Goal: Transaction & Acquisition: Purchase product/service

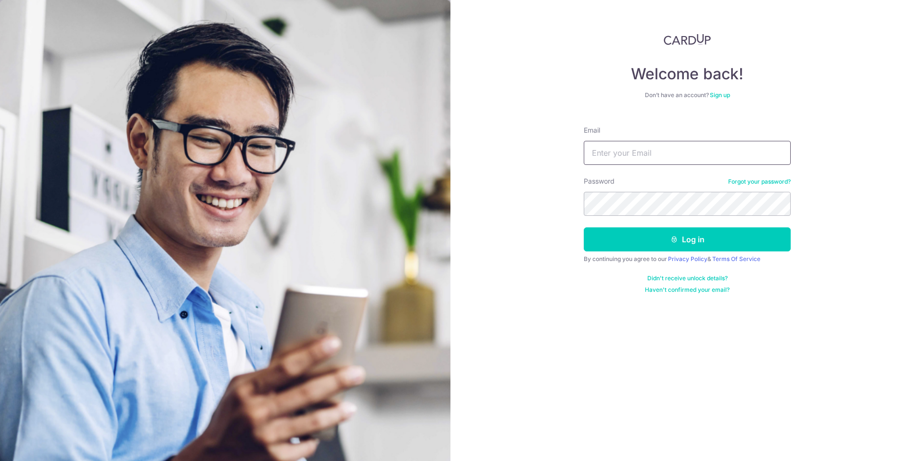
drag, startPoint x: 623, startPoint y: 164, endPoint x: 626, endPoint y: 150, distance: 13.8
click at [624, 163] on input "Email" at bounding box center [687, 153] width 207 height 24
type input "zeRk04@gmail.com"
click at [584, 228] on button "Log in" at bounding box center [687, 240] width 207 height 24
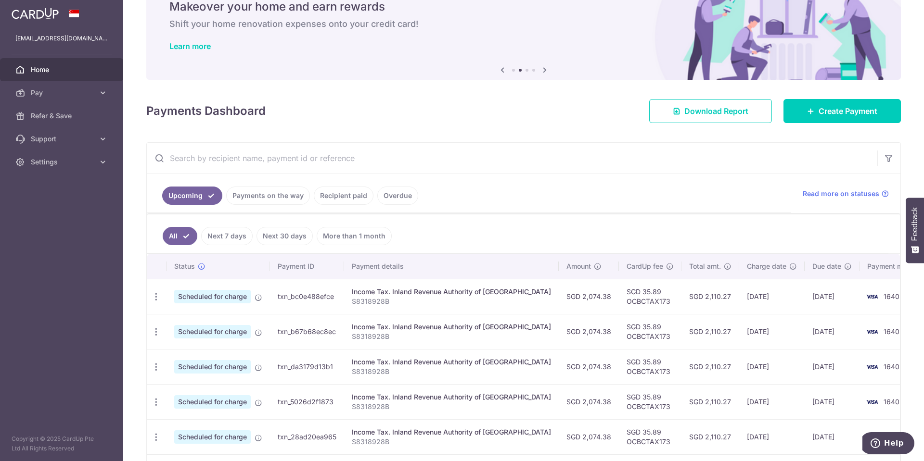
scroll to position [119, 0]
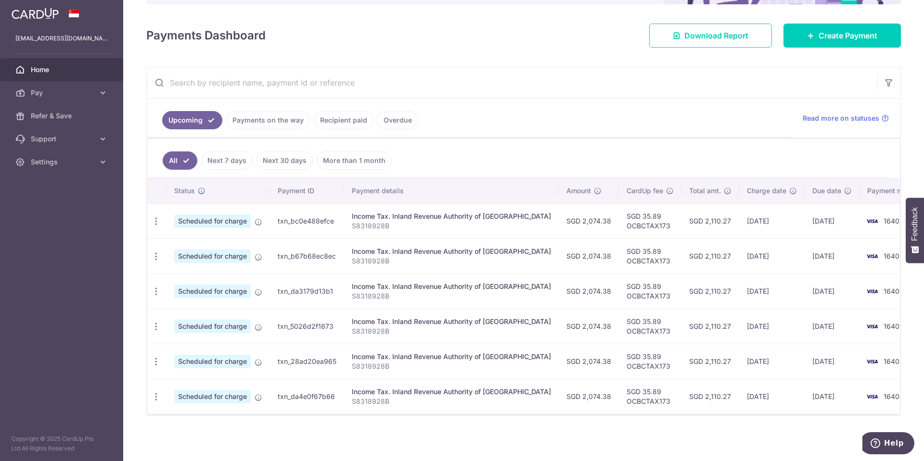
click at [352, 121] on link "Recipient paid" at bounding box center [344, 120] width 60 height 18
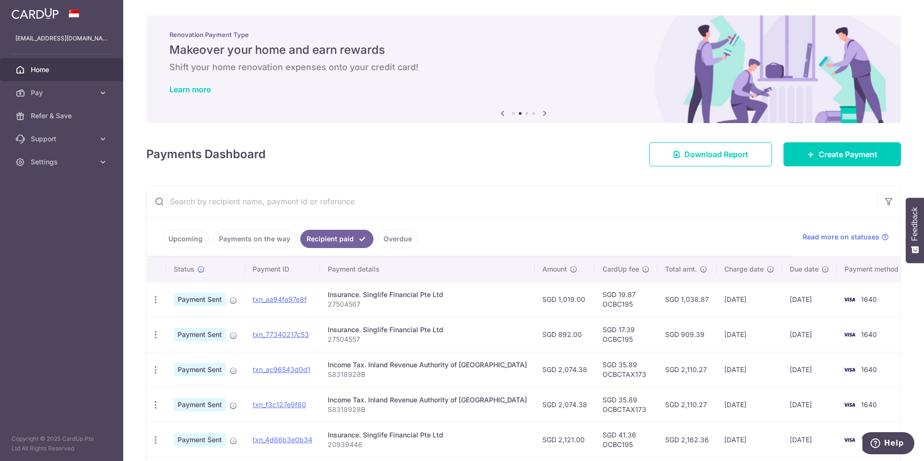
click at [567, 232] on ul "Upcoming Payments on the way Recipient paid Overdue" at bounding box center [469, 236] width 644 height 39
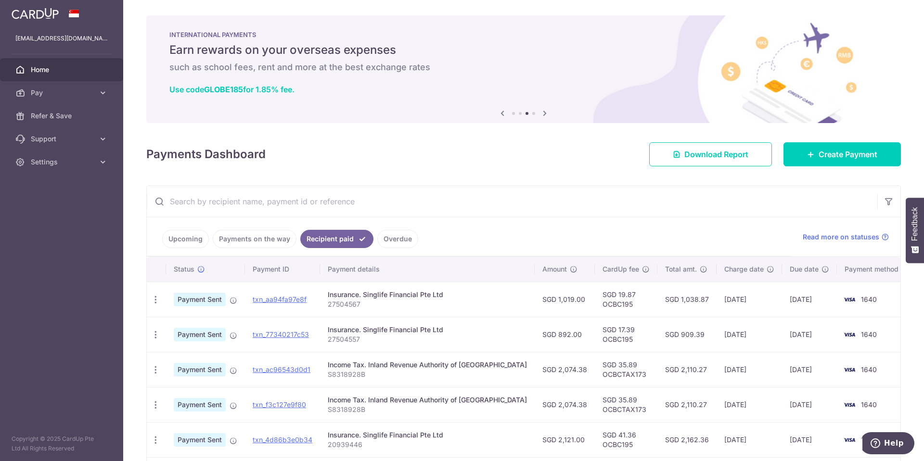
click at [177, 339] on span "Payment Sent" at bounding box center [200, 334] width 52 height 13
click at [151, 335] on icon "button" at bounding box center [156, 335] width 10 height 10
click at [599, 332] on td "SGD 17.39 OCBC195" at bounding box center [626, 334] width 63 height 35
click at [677, 334] on td "SGD 909.39" at bounding box center [686, 334] width 59 height 35
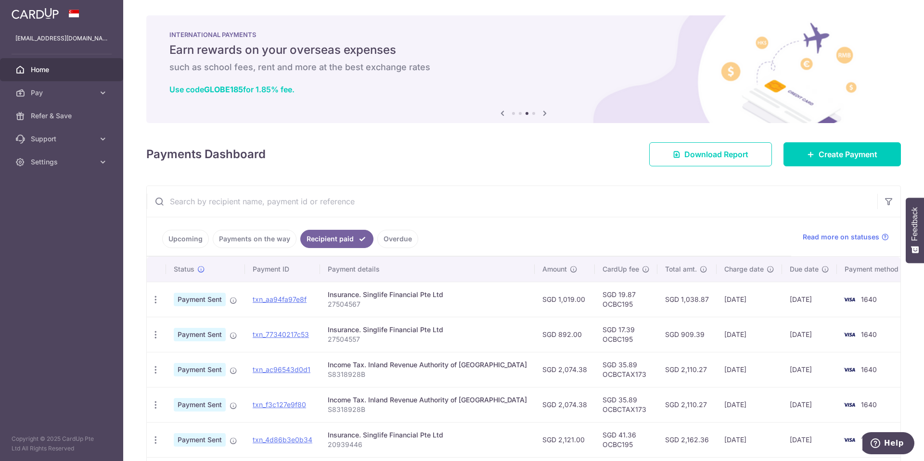
click at [791, 334] on td "30/09/2025" at bounding box center [809, 334] width 55 height 35
click at [288, 337] on link "txn_77340217c53" at bounding box center [281, 334] width 56 height 8
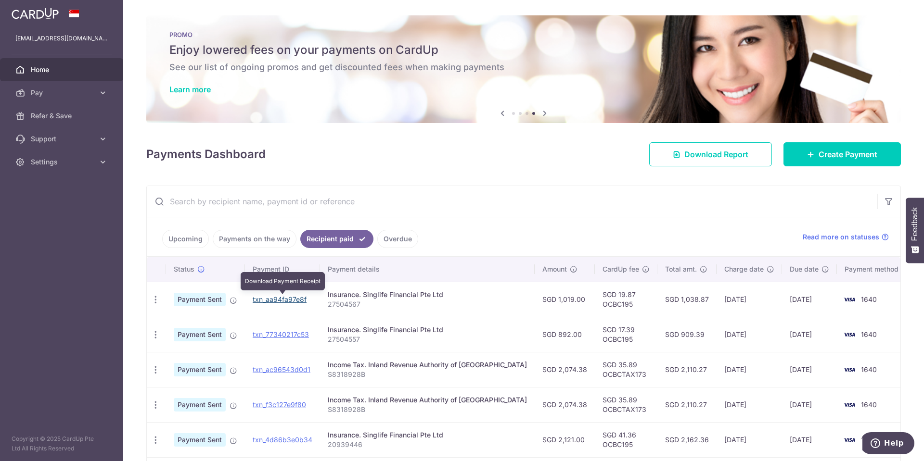
click at [296, 301] on link "txn_aa94fa97e8f" at bounding box center [280, 299] width 54 height 8
click at [482, 179] on div "× Pause Schedule Pause all future payments in this series Pause just this one p…" at bounding box center [523, 230] width 800 height 461
drag, startPoint x: 482, startPoint y: 179, endPoint x: 468, endPoint y: 169, distance: 17.2
click at [468, 169] on div "× Pause Schedule Pause all future payments in this series Pause just this one p…" at bounding box center [523, 230] width 800 height 461
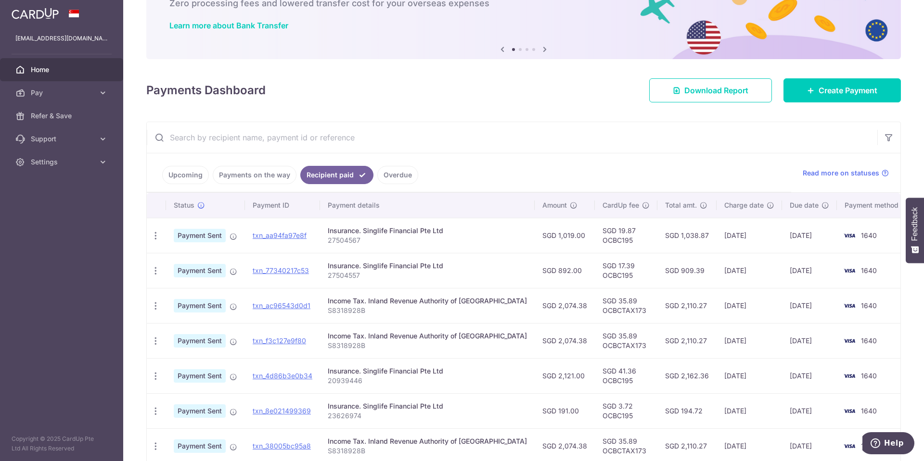
scroll to position [128, 0]
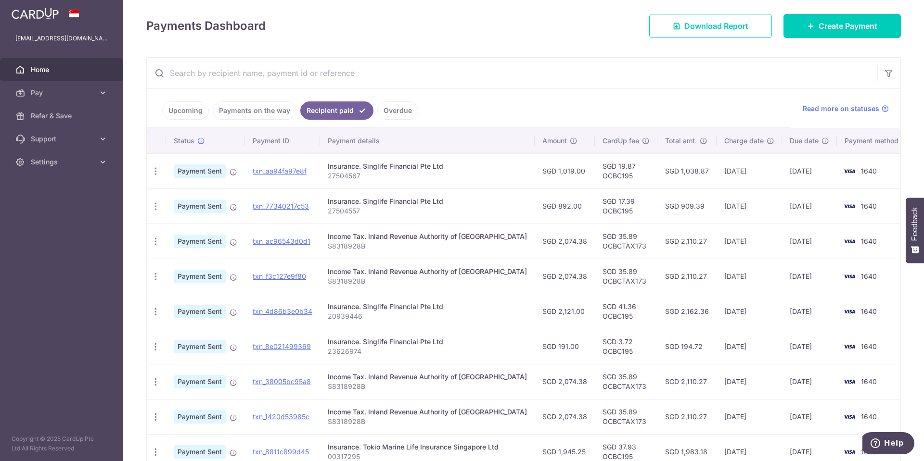
click at [495, 309] on div "Insurance. Singlife Financial Pte Ltd" at bounding box center [427, 307] width 199 height 10
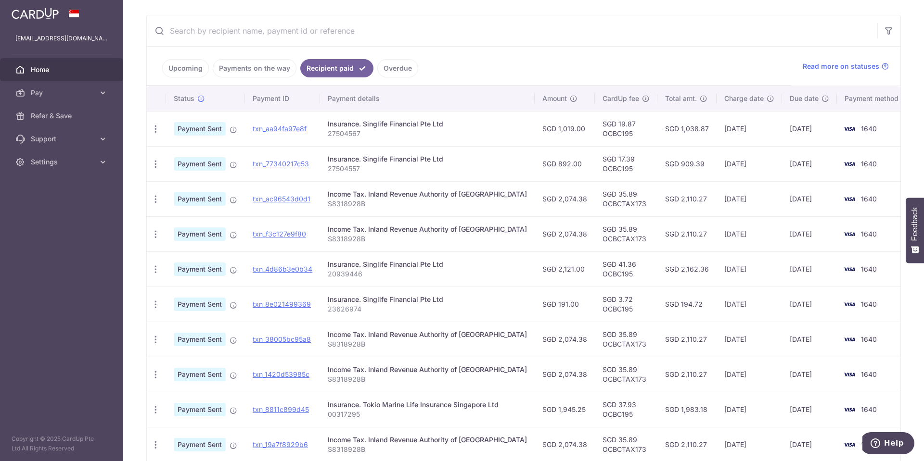
scroll to position [192, 0]
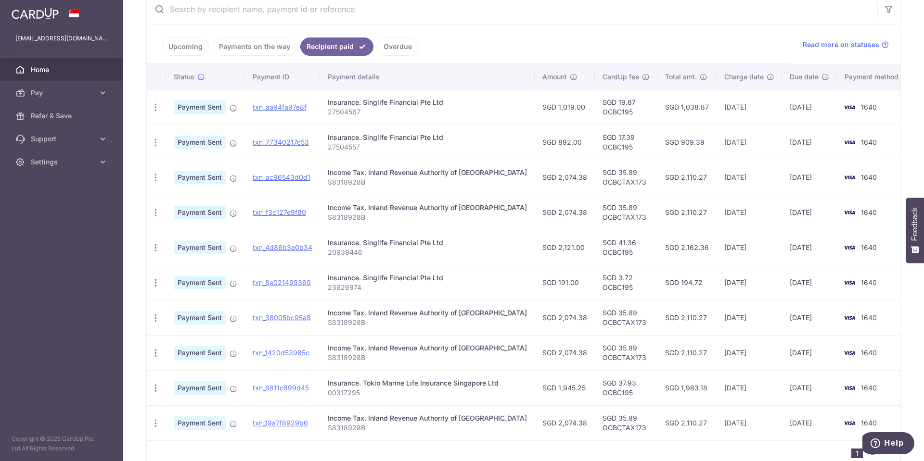
click at [463, 286] on p "23626974" at bounding box center [427, 288] width 199 height 10
click at [534, 279] on td "SGD 191.00" at bounding box center [564, 282] width 60 height 35
click at [552, 315] on td "SGD 2,074.38" at bounding box center [564, 317] width 60 height 35
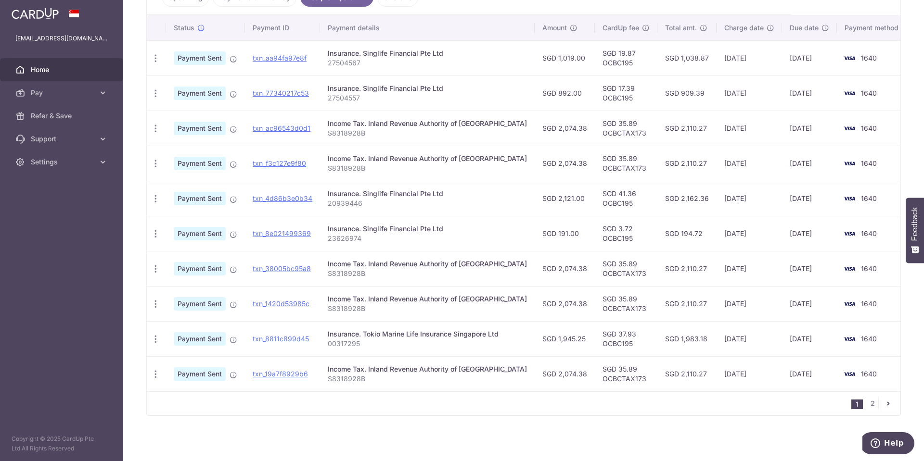
click at [555, 307] on td "SGD 2,074.38" at bounding box center [564, 303] width 60 height 35
click at [555, 340] on td "SGD 1,945.25" at bounding box center [564, 338] width 60 height 35
click at [601, 345] on td "SGD 37.93 OCBC195" at bounding box center [626, 338] width 63 height 35
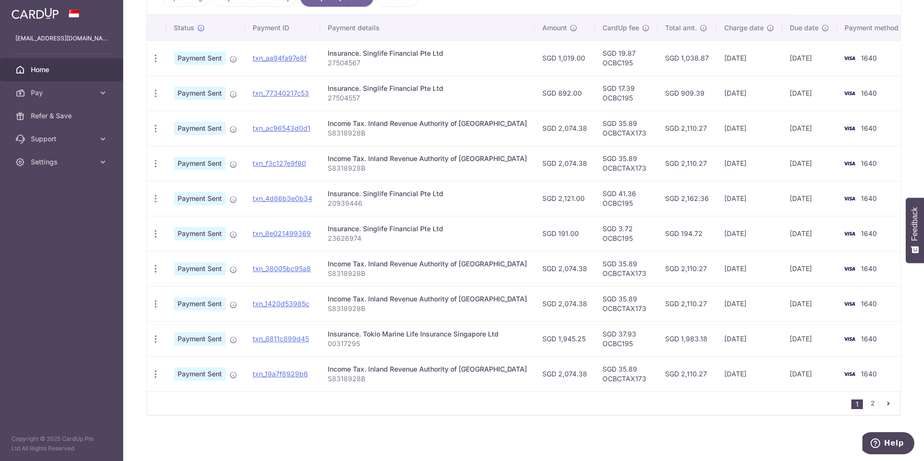
click at [608, 343] on td "SGD 37.93 OCBC195" at bounding box center [626, 338] width 63 height 35
click at [418, 311] on p "S8318928B" at bounding box center [427, 309] width 199 height 10
click at [348, 346] on p "00317295" at bounding box center [427, 344] width 199 height 10
click at [887, 404] on icon "pager" at bounding box center [888, 404] width 8 height 8
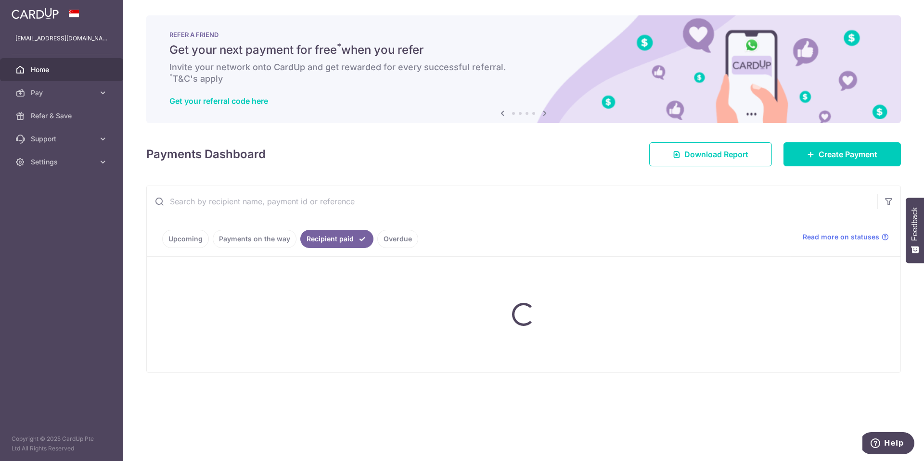
scroll to position [0, 0]
click at [509, 234] on ul "Upcoming Payments on the way Recipient paid Overdue" at bounding box center [469, 236] width 644 height 39
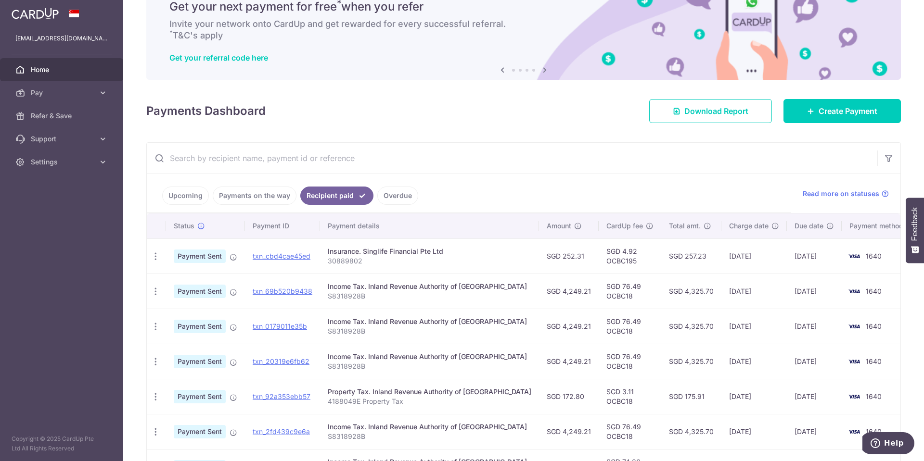
scroll to position [64, 0]
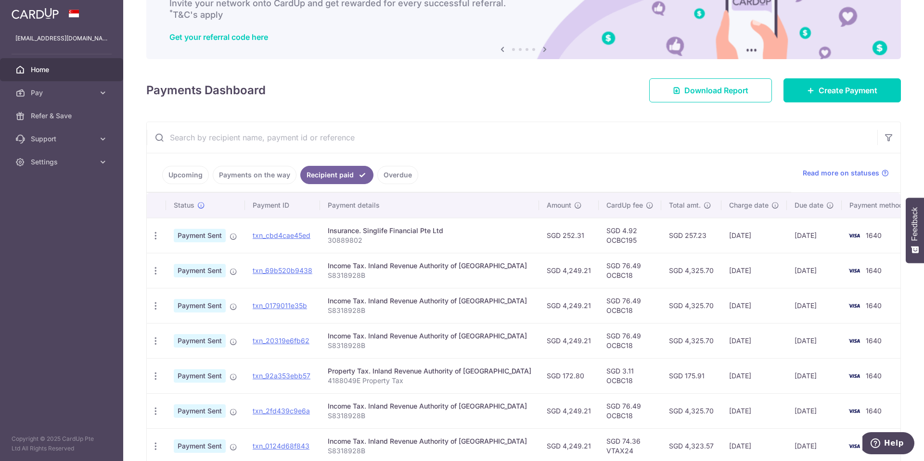
click at [352, 241] on p "30889802" at bounding box center [429, 241] width 203 height 10
copy p "30889802"
click at [514, 163] on ul "Upcoming Payments on the way Recipient paid Overdue" at bounding box center [469, 172] width 644 height 39
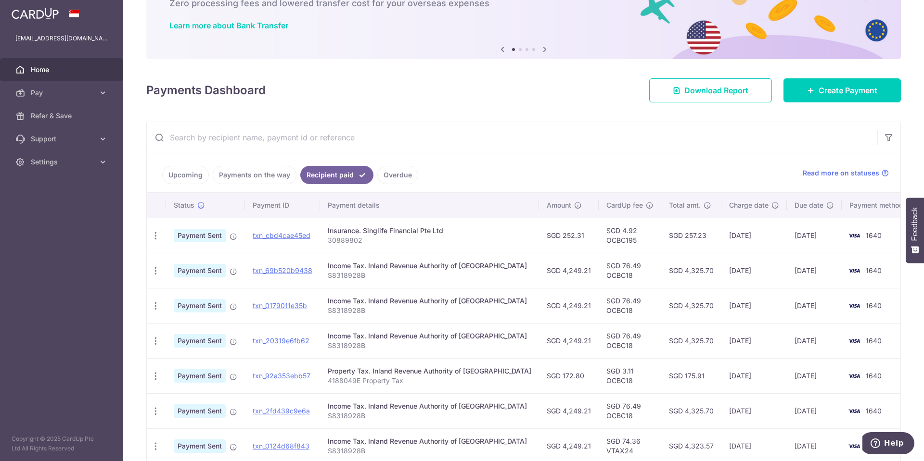
drag, startPoint x: 512, startPoint y: 232, endPoint x: 526, endPoint y: 238, distance: 15.4
click at [514, 234] on td "Insurance. Singlife Financial Pte Ltd 30889802" at bounding box center [429, 235] width 219 height 35
click at [548, 239] on td "SGD 252.31" at bounding box center [569, 235] width 60 height 35
click at [482, 230] on div "Insurance. Singlife Financial Pte Ltd" at bounding box center [429, 231] width 203 height 10
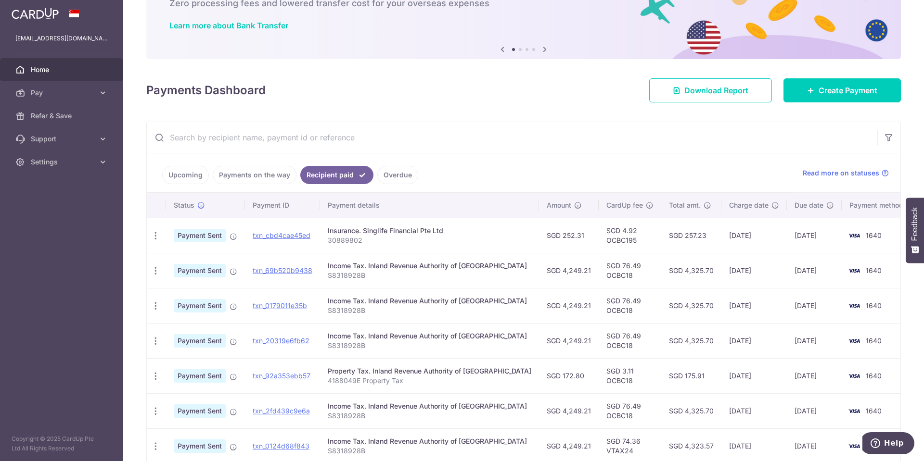
click at [550, 279] on td "SGD 4,249.21" at bounding box center [569, 270] width 60 height 35
click at [558, 307] on td "SGD 4,249.21" at bounding box center [569, 305] width 60 height 35
drag, startPoint x: 554, startPoint y: 341, endPoint x: 551, endPoint y: 369, distance: 28.5
click at [554, 342] on td "SGD 4,249.21" at bounding box center [569, 340] width 60 height 35
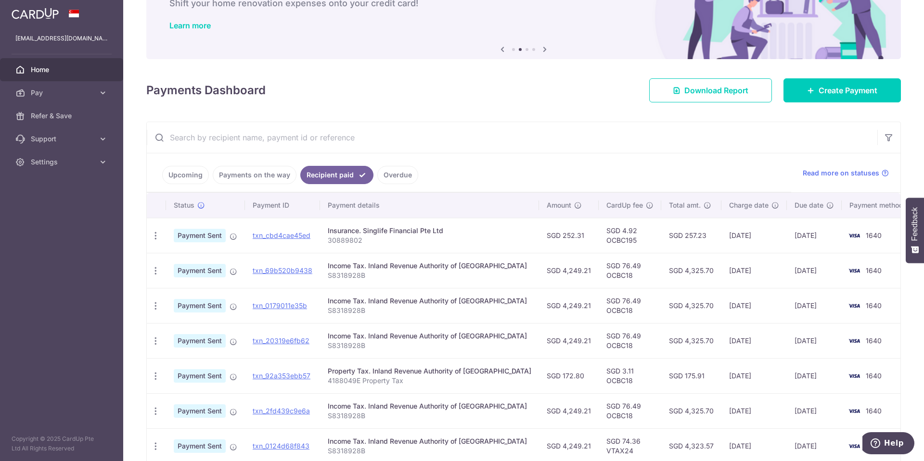
click at [551, 369] on td "SGD 172.80" at bounding box center [569, 375] width 60 height 35
click at [553, 381] on td "SGD 172.80" at bounding box center [569, 375] width 60 height 35
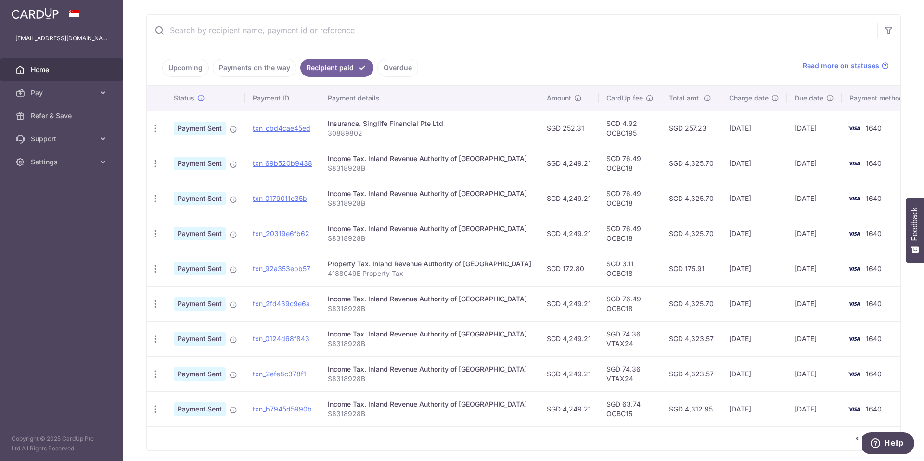
scroll to position [192, 0]
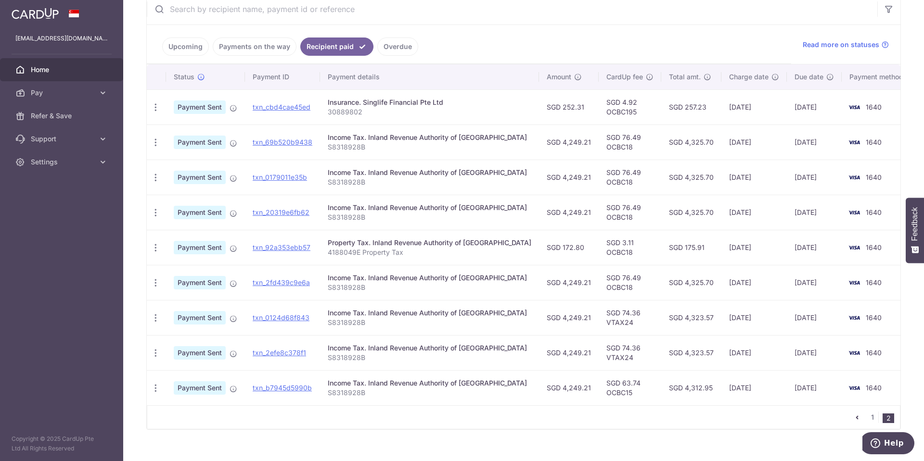
click at [546, 240] on td "SGD 172.80" at bounding box center [569, 247] width 60 height 35
click at [553, 287] on td "SGD 4,249.21" at bounding box center [569, 282] width 60 height 35
drag, startPoint x: 552, startPoint y: 319, endPoint x: 551, endPoint y: 352, distance: 32.3
click at [552, 320] on td "SGD 4,249.21" at bounding box center [569, 317] width 60 height 35
click at [549, 363] on td "SGD 4,249.21" at bounding box center [569, 352] width 60 height 35
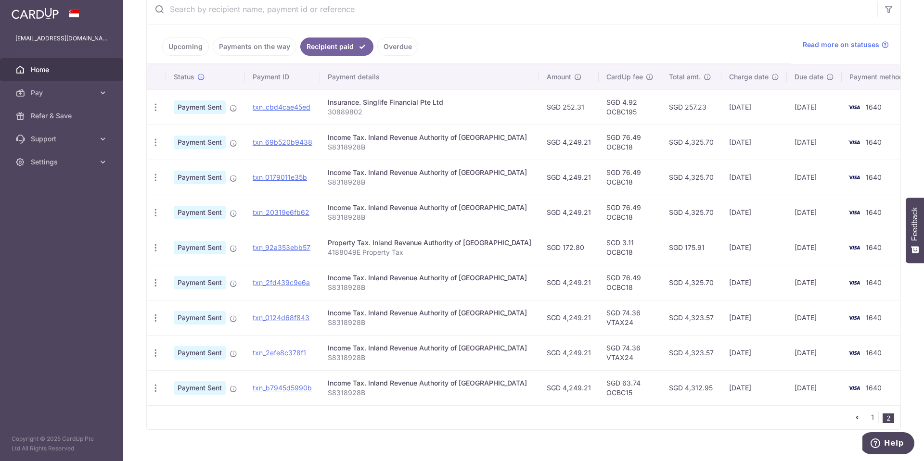
click at [551, 387] on td "SGD 4,249.21" at bounding box center [569, 387] width 60 height 35
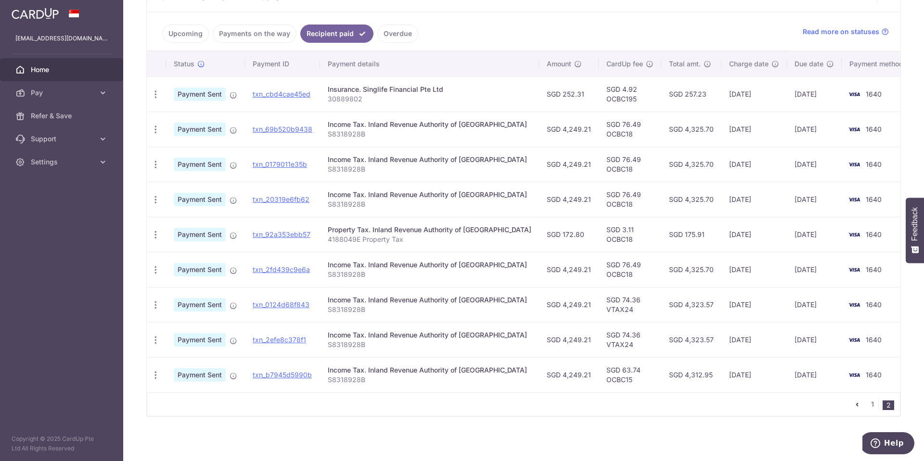
scroll to position [206, 0]
click at [883, 406] on li "2" at bounding box center [888, 405] width 12 height 10
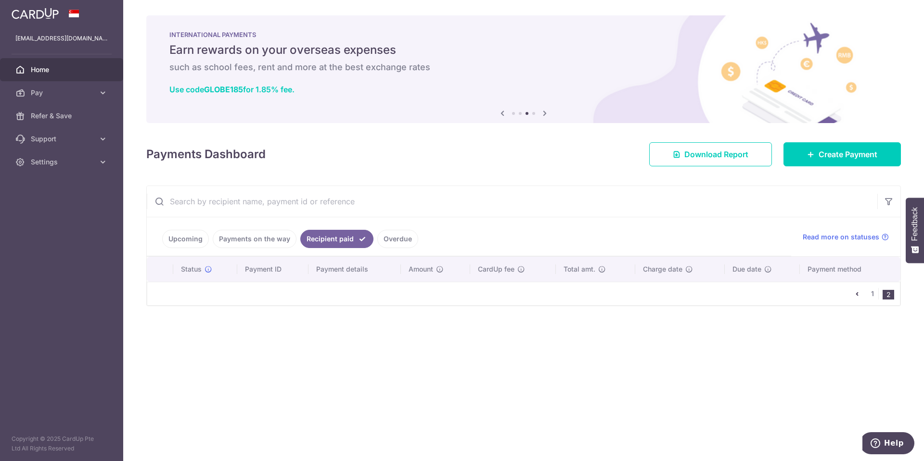
click at [853, 295] on icon "pager" at bounding box center [857, 294] width 8 height 8
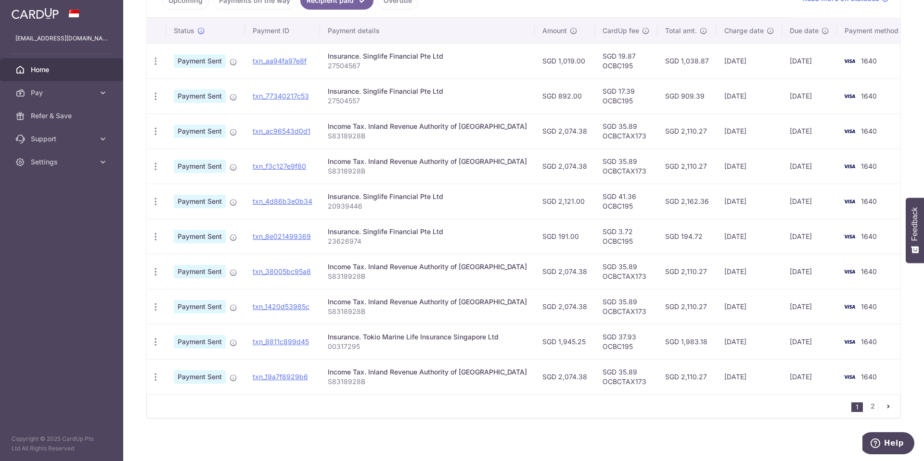
scroll to position [241, 0]
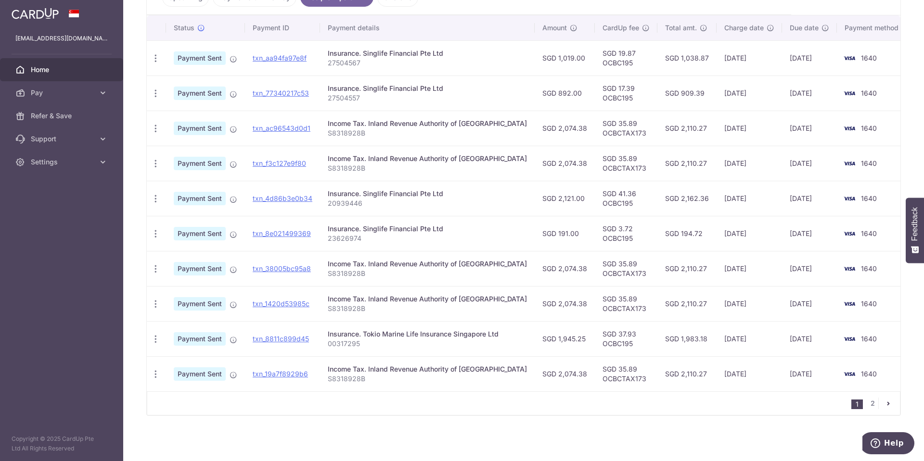
click at [440, 421] on div "× Pause Schedule Pause all future payments in this series Pause just this one p…" at bounding box center [523, 230] width 800 height 461
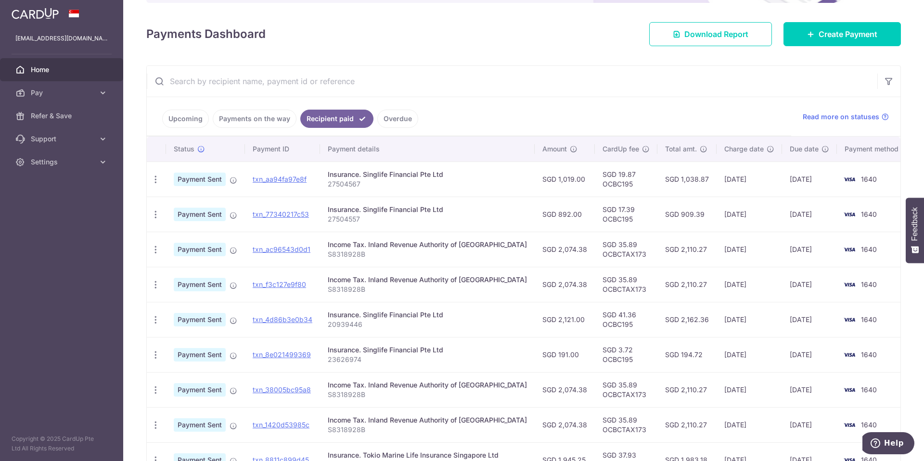
scroll to position [113, 0]
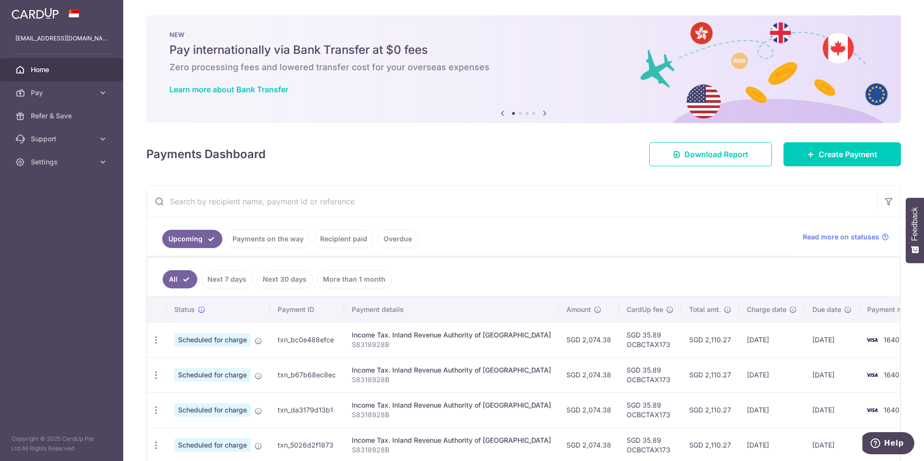
click at [46, 65] on span "Home" at bounding box center [62, 70] width 63 height 10
click at [838, 151] on span "Create Payment" at bounding box center [847, 155] width 59 height 12
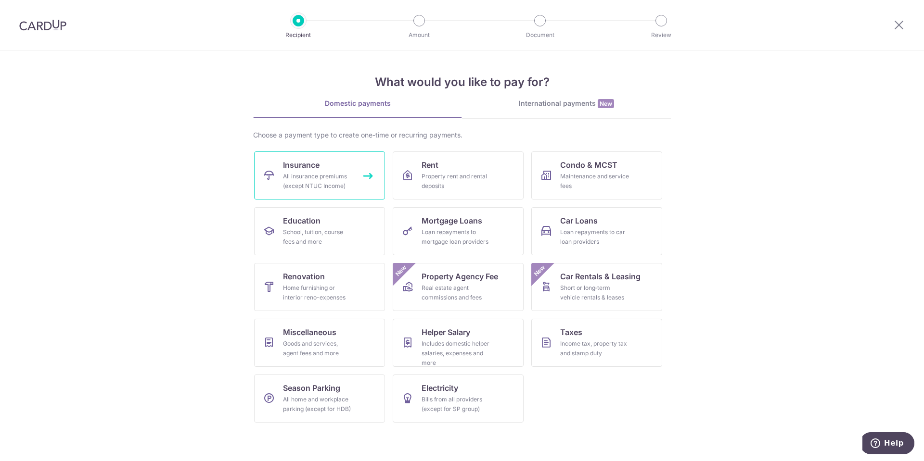
click at [324, 166] on link "Insurance All insurance premiums (except NTUC Income)" at bounding box center [319, 176] width 131 height 48
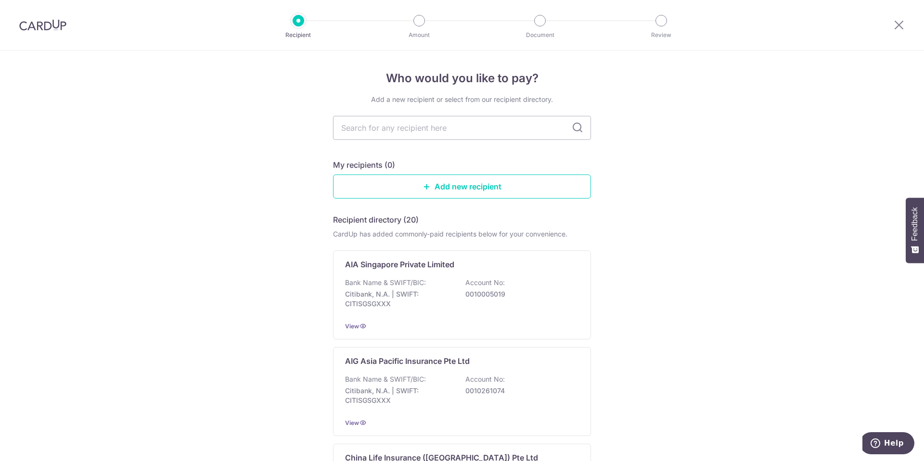
drag, startPoint x: 567, startPoint y: 168, endPoint x: 564, endPoint y: -14, distance: 182.8
drag, startPoint x: 115, startPoint y: 41, endPoint x: 122, endPoint y: 52, distance: 13.4
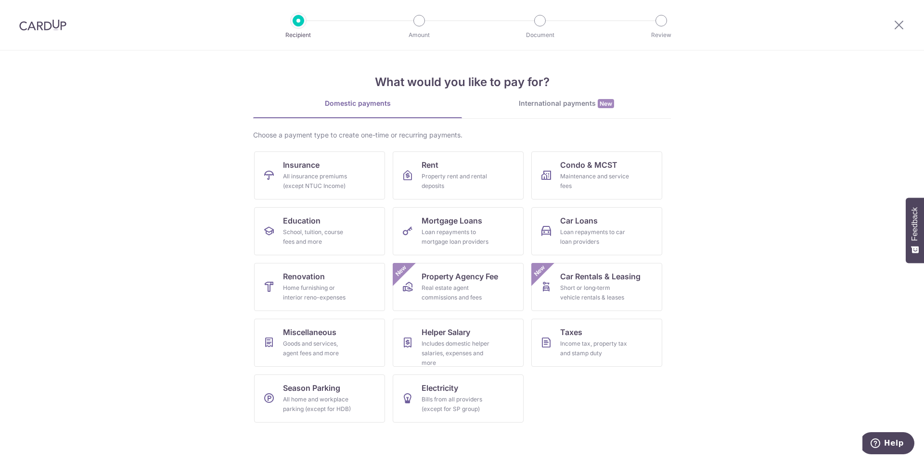
click at [761, 195] on section "What would you like to pay for? Domestic payments International payments New Ch…" at bounding box center [462, 256] width 924 height 411
click at [582, 343] on div "Income tax, property tax and stamp duty" at bounding box center [594, 348] width 69 height 19
click at [333, 348] on div "Goods and services, agent fees and more" at bounding box center [317, 348] width 69 height 19
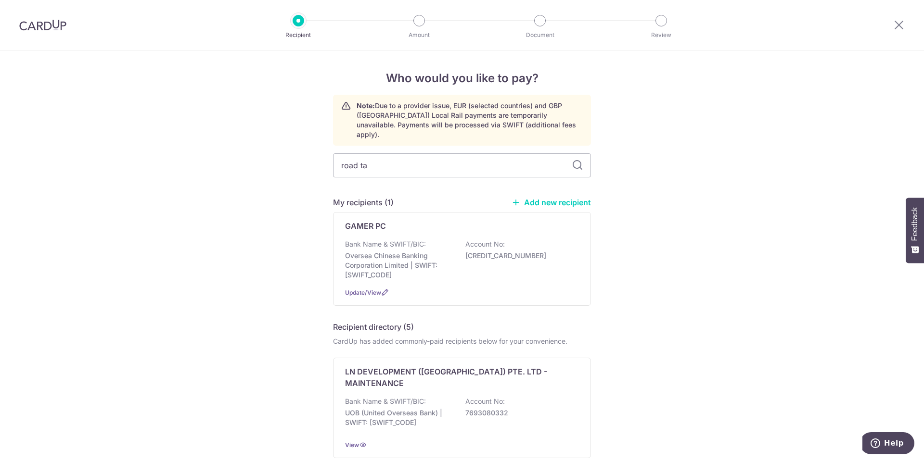
type input "road tax"
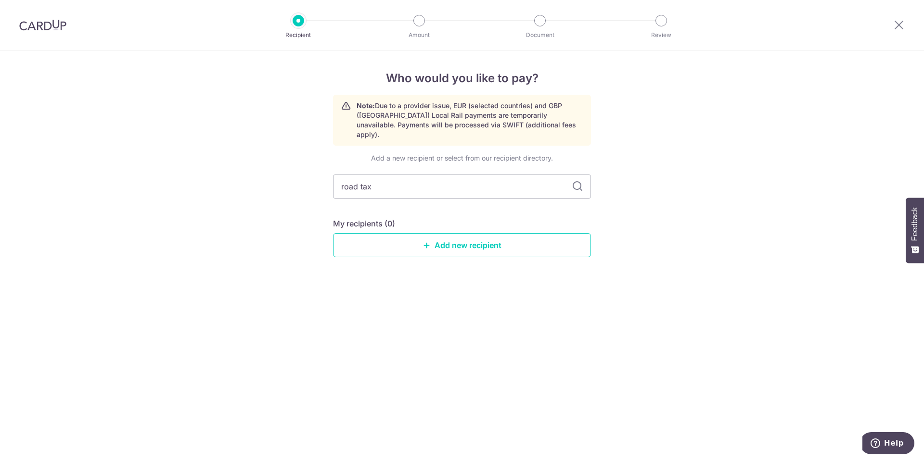
drag, startPoint x: 563, startPoint y: 93, endPoint x: 570, endPoint y: 102, distance: 11.4
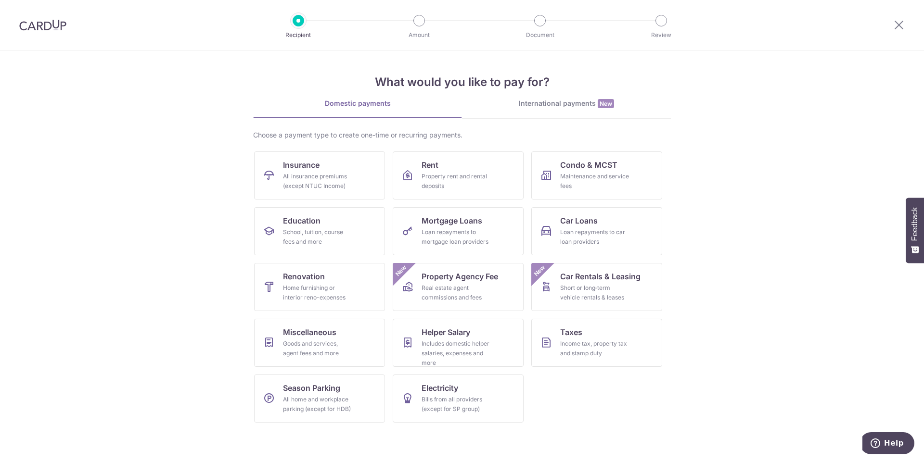
click at [707, 245] on section "What would you like to pay for? Domestic payments International payments New Ch…" at bounding box center [462, 256] width 924 height 411
click at [695, 190] on section "What would you like to pay for? Domestic payments International payments New Ch…" at bounding box center [462, 256] width 924 height 411
drag, startPoint x: 695, startPoint y: 190, endPoint x: 676, endPoint y: 159, distance: 36.1
click at [676, 159] on section "What would you like to pay for? Domestic payments International payments New Ch…" at bounding box center [462, 256] width 924 height 411
click at [708, 188] on section "What would you like to pay for? Domestic payments International payments New Ch…" at bounding box center [462, 256] width 924 height 411
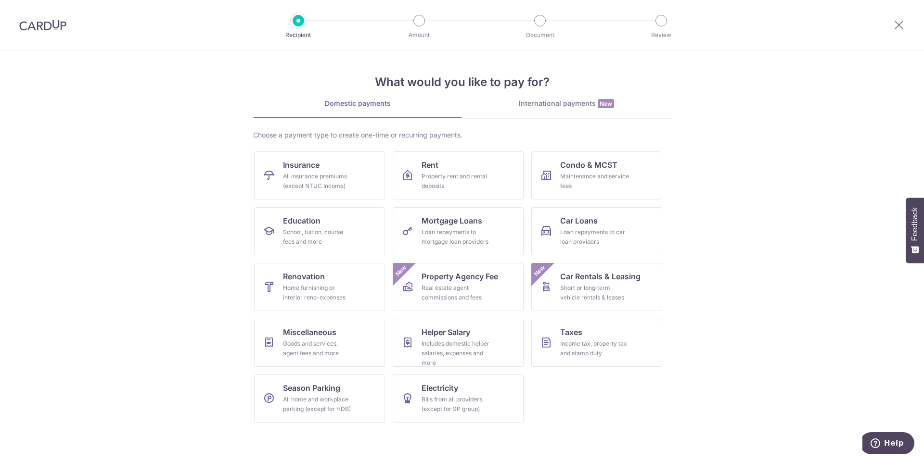
click at [709, 184] on section "What would you like to pay for? Domestic payments International payments New Ch…" at bounding box center [462, 256] width 924 height 411
click at [769, 192] on section "What would you like to pay for? Domestic payments International payments New Ch…" at bounding box center [462, 256] width 924 height 411
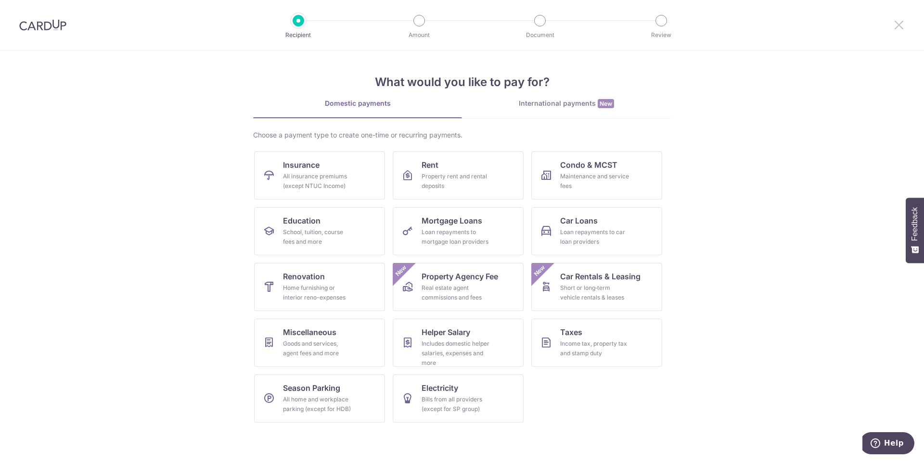
click at [896, 26] on icon at bounding box center [899, 25] width 12 height 12
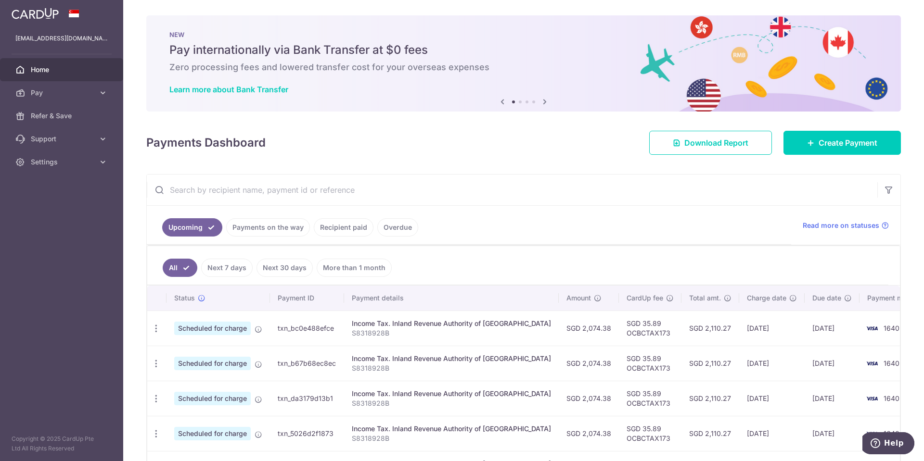
click at [488, 153] on div "Payments Dashboard Download Report Create Payment" at bounding box center [523, 141] width 754 height 28
